Goal: Task Accomplishment & Management: Use online tool/utility

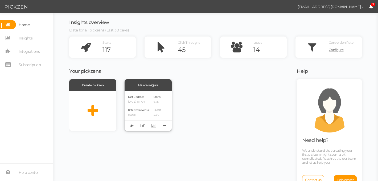
click at [135, 109] on span "Referred revenue" at bounding box center [139, 109] width 22 height 3
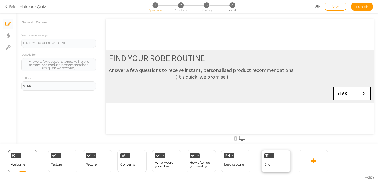
click at [274, 160] on div "End" at bounding box center [275, 161] width 29 height 22
select select "AUD"
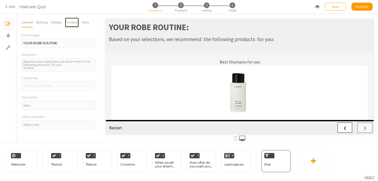
click at [70, 24] on link "Products" at bounding box center [72, 22] width 14 height 10
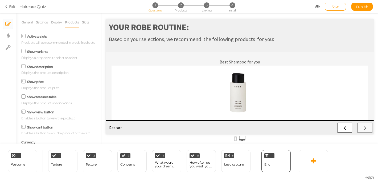
click at [25, 66] on icon at bounding box center [23, 66] width 7 height 3
click at [0, 0] on input "Show description" at bounding box center [0, 0] width 0 height 0
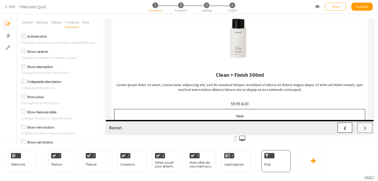
scroll to position [55, 0]
click at [202, 89] on div "Lorem ipsum dolor sit amet, consectetur adipiscing elit, sed do eiusmod tempor …" at bounding box center [239, 87] width 251 height 10
click at [202, 87] on div "Lorem ipsum dolor sit amet, consectetur adipiscing elit, sed do eiusmod tempor …" at bounding box center [239, 87] width 251 height 10
click at [11, 7] on link "Exit" at bounding box center [10, 6] width 10 height 5
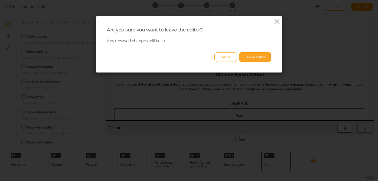
click at [262, 59] on button "Leave editor" at bounding box center [255, 57] width 32 height 10
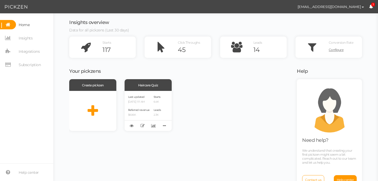
click at [11, 23] on icon at bounding box center [8, 24] width 16 height 9
click at [363, 7] on span "button" at bounding box center [362, 7] width 2 height 1
click at [364, 80] on div "Insights overview Data for all pickzens (Last 30 days) Starts 117 Click Through…" at bounding box center [215, 96] width 314 height 167
click at [25, 25] on span "Home" at bounding box center [24, 24] width 11 height 9
click at [152, 100] on div "Last updated [DATE] 1:11 AM Referred revenue $606K Starts 6.4K Leads 2.3K" at bounding box center [147, 111] width 47 height 40
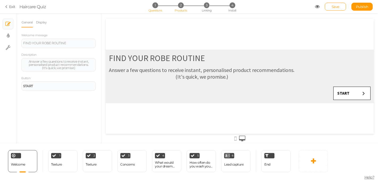
click at [179, 10] on span "Products" at bounding box center [180, 11] width 12 height 4
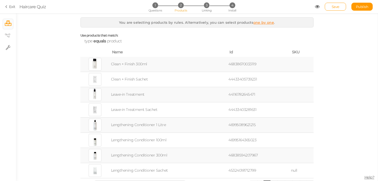
click at [125, 66] on td "Clean + Finish 300ml" at bounding box center [168, 64] width 117 height 15
click at [98, 63] on div at bounding box center [95, 64] width 13 height 13
click at [97, 63] on div at bounding box center [95, 64] width 13 height 13
click at [129, 64] on td "Clean + Finish 300ml" at bounding box center [168, 64] width 117 height 15
click at [119, 52] on span "Name" at bounding box center [117, 51] width 11 height 5
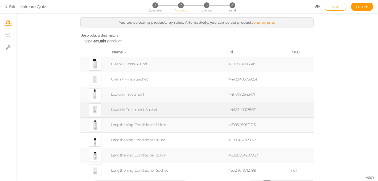
click at [124, 108] on td "Leave-in Treatment Sachet" at bounding box center [168, 109] width 117 height 15
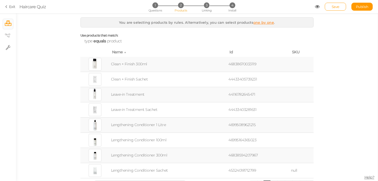
click at [119, 96] on td "Leave-in Treatment" at bounding box center [168, 94] width 117 height 15
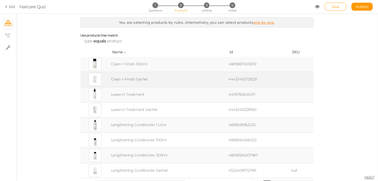
click at [121, 83] on td "Clean + Finish Sachet" at bounding box center [168, 79] width 117 height 15
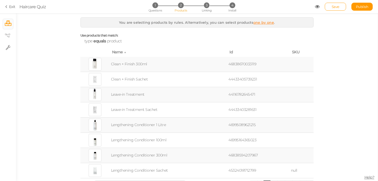
click at [245, 125] on td "46995089621215" at bounding box center [258, 124] width 62 height 15
click at [10, 7] on link "Exit" at bounding box center [10, 6] width 10 height 5
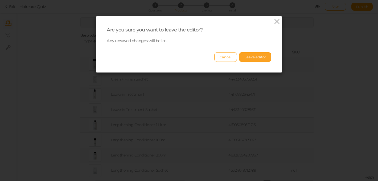
click at [250, 60] on button "Leave editor" at bounding box center [255, 57] width 32 height 10
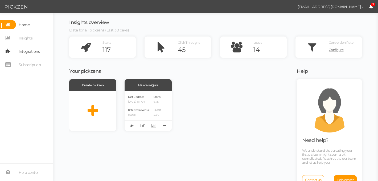
click at [26, 51] on span "Integrations" at bounding box center [29, 51] width 21 height 9
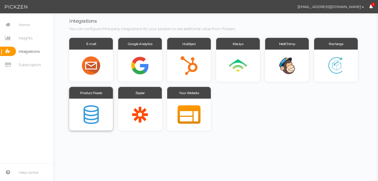
click at [86, 112] on div at bounding box center [91, 114] width 44 height 32
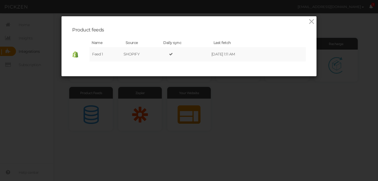
click at [251, 121] on div "Product feeds Name Source Daily sync Last fetch Feed 1 SHOPIFY [DATE] 1:11 AM ×…" at bounding box center [189, 90] width 378 height 181
click at [190, 114] on div "Product feeds Name Source Daily sync Last fetch Feed 1 SHOPIFY [DATE] 1:11 AM ×…" at bounding box center [189, 90] width 378 height 181
click at [312, 22] on icon at bounding box center [311, 22] width 8 height 8
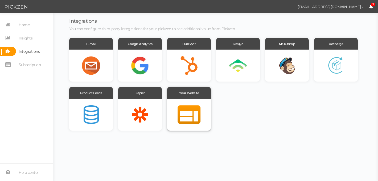
click at [187, 108] on div at bounding box center [189, 114] width 44 height 32
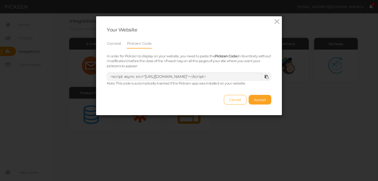
click at [257, 97] on span "Accept" at bounding box center [260, 99] width 12 height 4
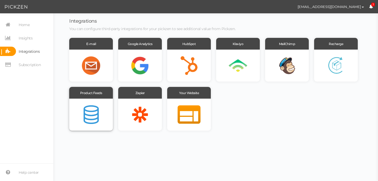
click at [96, 103] on div at bounding box center [91, 114] width 44 height 32
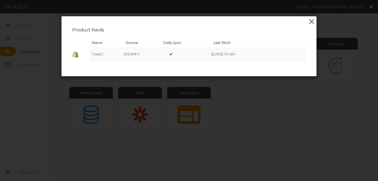
click at [309, 24] on icon at bounding box center [311, 22] width 8 height 8
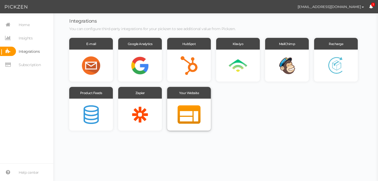
click at [191, 117] on div at bounding box center [189, 114] width 44 height 32
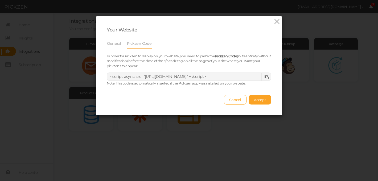
click at [265, 99] on span "Accept" at bounding box center [260, 99] width 12 height 4
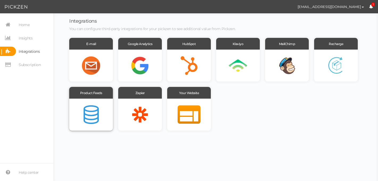
click at [91, 110] on div at bounding box center [91, 114] width 44 height 32
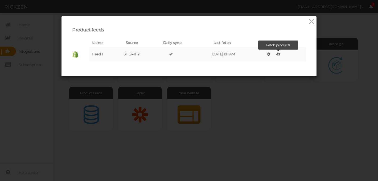
click at [280, 54] on icon at bounding box center [278, 54] width 4 height 4
click at [313, 21] on icon at bounding box center [311, 22] width 8 height 8
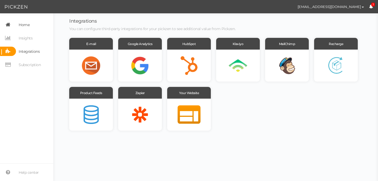
click at [26, 27] on span "Home" at bounding box center [24, 24] width 11 height 9
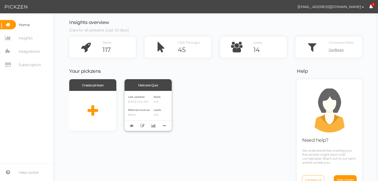
click at [148, 106] on div "Last updated [DATE] 10:45 AM Referred revenue $606K" at bounding box center [139, 110] width 22 height 33
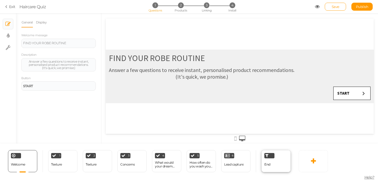
click at [271, 160] on div "End" at bounding box center [275, 161] width 29 height 22
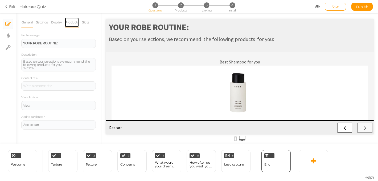
click at [73, 24] on link "Products" at bounding box center [72, 22] width 14 height 10
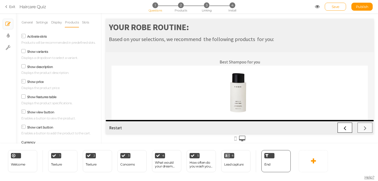
click at [24, 67] on icon at bounding box center [23, 66] width 7 height 3
click at [0, 0] on input "Show description" at bounding box center [0, 0] width 0 height 0
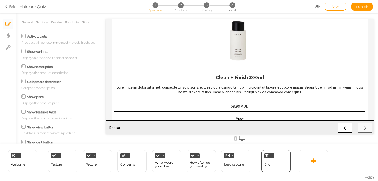
scroll to position [52, 0]
click at [196, 89] on div "Lorem ipsum dolor sit amet, consectetur adipiscing elit, sed do eiusmod tempor …" at bounding box center [239, 89] width 251 height 10
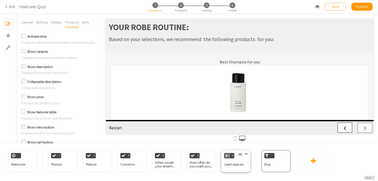
click at [229, 166] on div "Lead capture" at bounding box center [233, 164] width 19 height 4
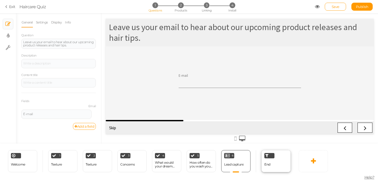
click at [266, 161] on div "End" at bounding box center [267, 164] width 6 height 9
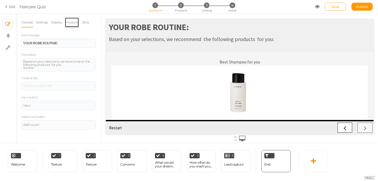
click at [73, 23] on link "Products" at bounding box center [72, 22] width 14 height 10
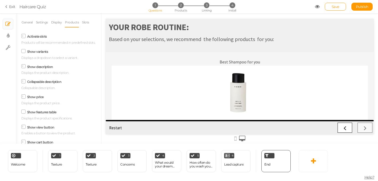
click at [24, 66] on icon at bounding box center [23, 66] width 3 height 0
click at [0, 0] on input "Show description" at bounding box center [0, 0] width 0 height 0
click at [57, 23] on link "Display" at bounding box center [56, 22] width 11 height 10
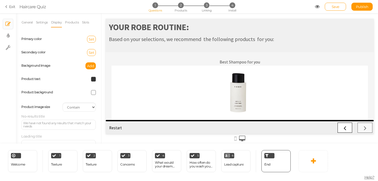
click at [93, 80] on span at bounding box center [93, 79] width 5 height 5
click at [70, 92] on div at bounding box center [78, 92] width 41 height 5
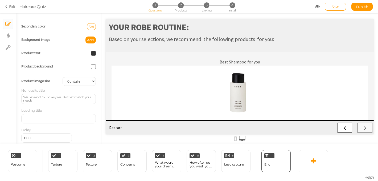
scroll to position [30, 0]
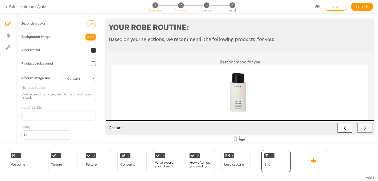
click at [182, 5] on span "2" at bounding box center [181, 5] width 6 height 6
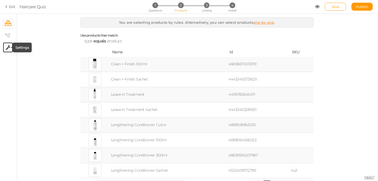
click at [8, 49] on icon at bounding box center [8, 47] width 5 height 5
select select "en"
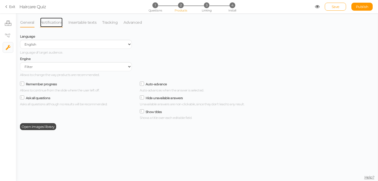
click at [54, 24] on link "Notifications" at bounding box center [51, 22] width 23 height 10
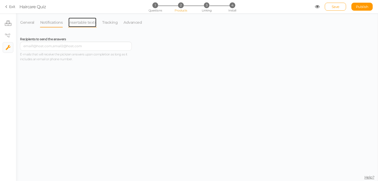
click at [87, 23] on link "Insertable texts" at bounding box center [82, 22] width 28 height 10
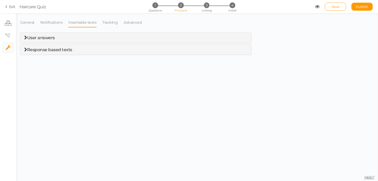
click at [50, 37] on span "User answers" at bounding box center [41, 37] width 28 height 5
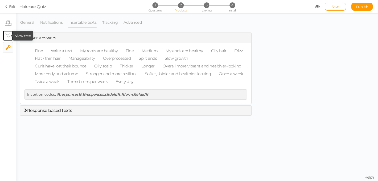
click at [10, 36] on icon at bounding box center [7, 35] width 5 height 4
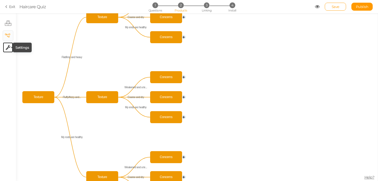
click at [7, 45] on icon at bounding box center [8, 47] width 5 height 5
select select "en"
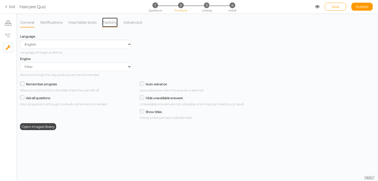
click at [106, 22] on link "Tracking" at bounding box center [110, 22] width 16 height 10
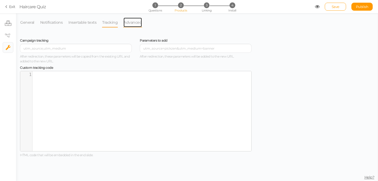
click at [130, 22] on link "Advanced" at bounding box center [132, 22] width 19 height 10
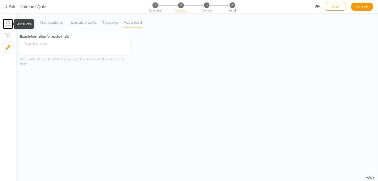
click at [24, 23] on tip-tip "× Products" at bounding box center [23, 24] width 15 height 4
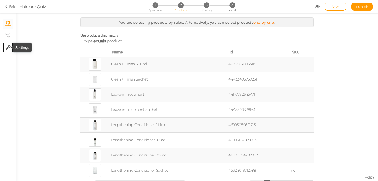
click at [7, 48] on icon at bounding box center [8, 47] width 5 height 5
select select "en"
